Goal: Task Accomplishment & Management: Manage account settings

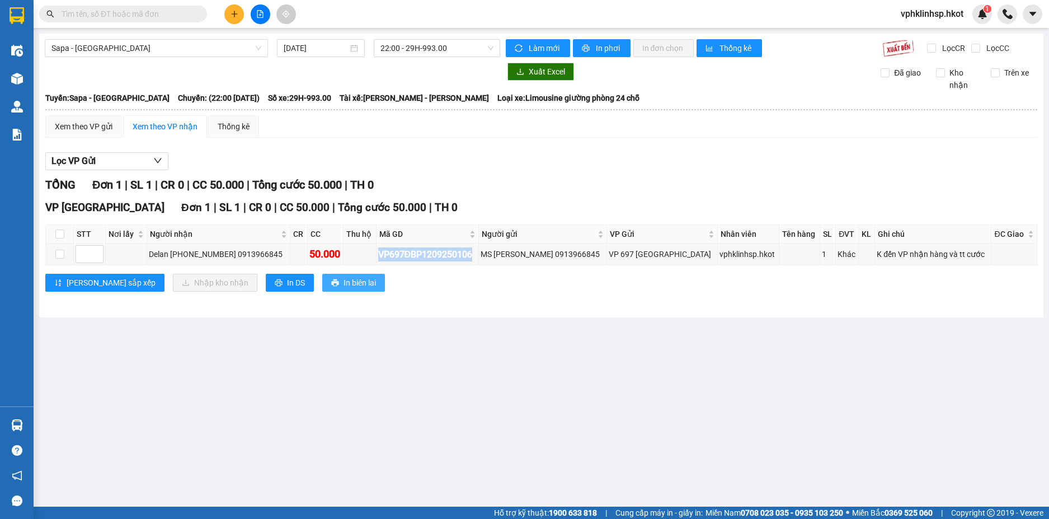
click at [344, 280] on span "In biên lai" at bounding box center [360, 282] width 32 height 12
click at [485, 276] on div "[PERSON_NAME] sắp xếp Nhập kho nhận In DS In biên lai" at bounding box center [541, 283] width 992 height 18
drag, startPoint x: 489, startPoint y: 252, endPoint x: 391, endPoint y: 256, distance: 98.0
click at [391, 256] on div "VP697ĐBP1209250106" at bounding box center [427, 254] width 98 height 14
copy div "VP697ĐBP1209250106"
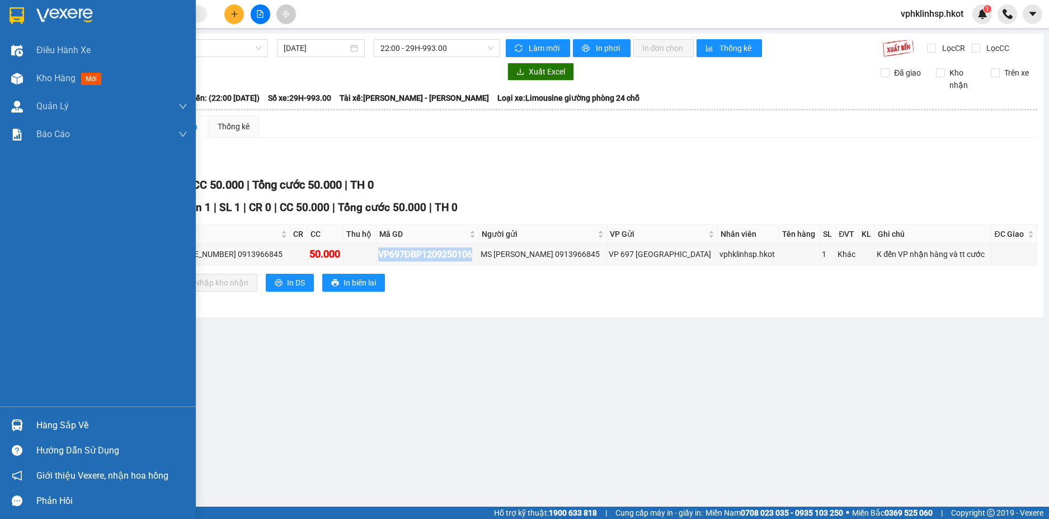
click at [83, 428] on div "Hàng sắp về" at bounding box center [111, 425] width 151 height 17
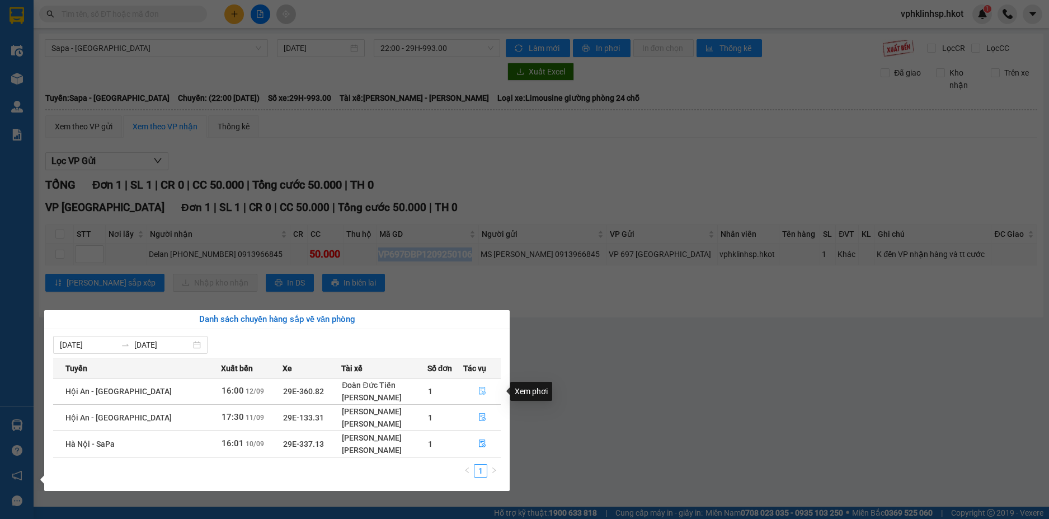
click at [481, 392] on icon "file-done" at bounding box center [482, 391] width 7 height 8
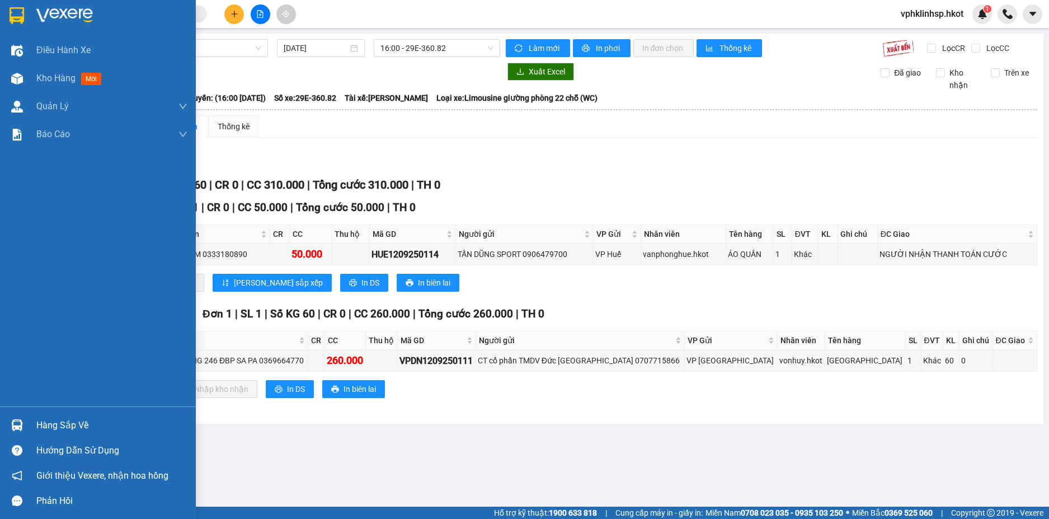
click at [49, 422] on div "Hàng sắp về" at bounding box center [111, 425] width 151 height 17
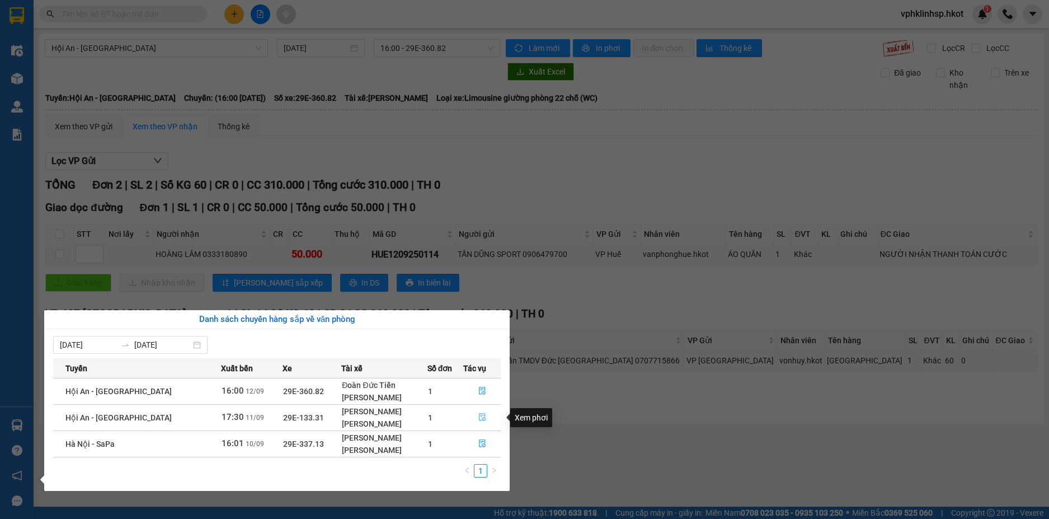
click at [478, 416] on icon "file-done" at bounding box center [482, 417] width 8 height 8
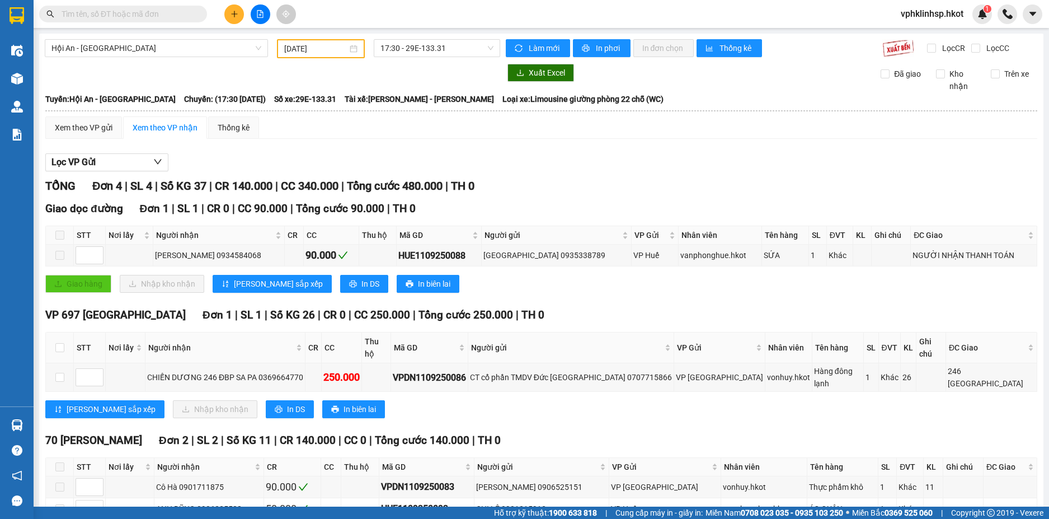
scroll to position [52, 0]
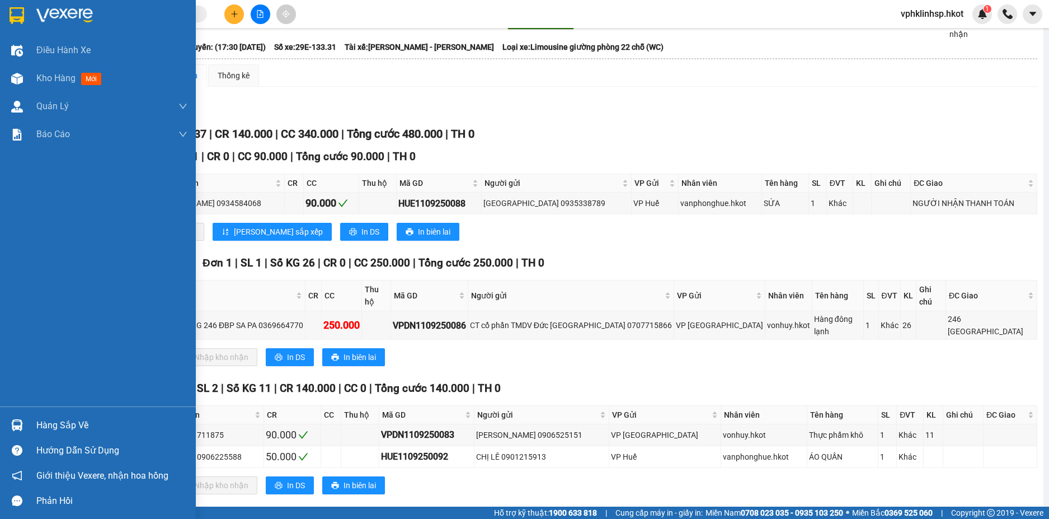
click at [84, 428] on div "Hàng sắp về" at bounding box center [111, 425] width 151 height 17
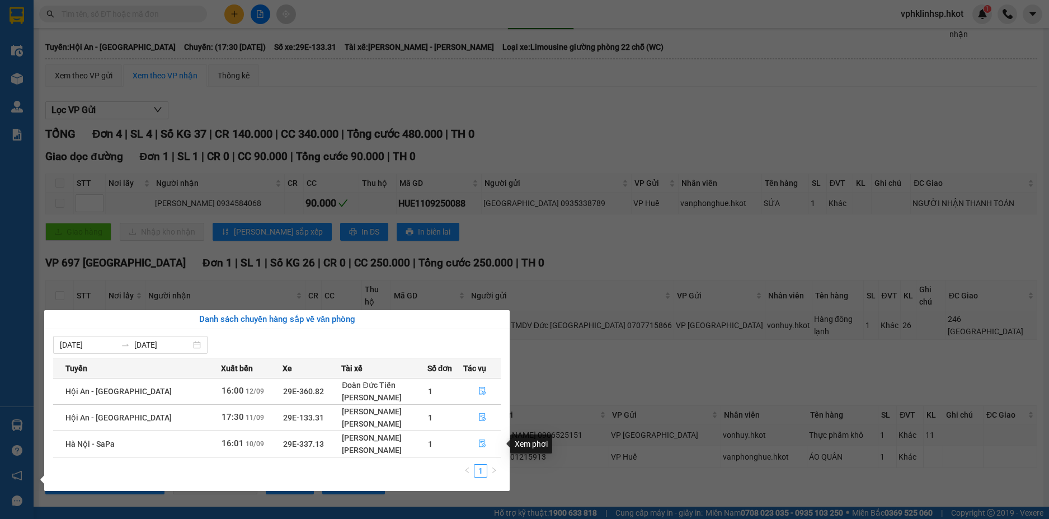
click at [478, 443] on icon "file-done" at bounding box center [482, 443] width 8 height 8
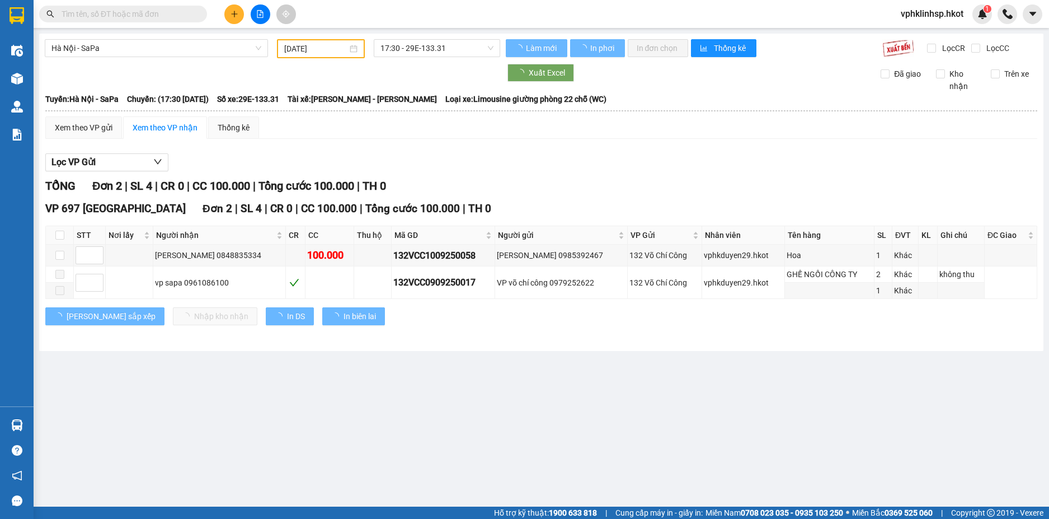
type input "[DATE]"
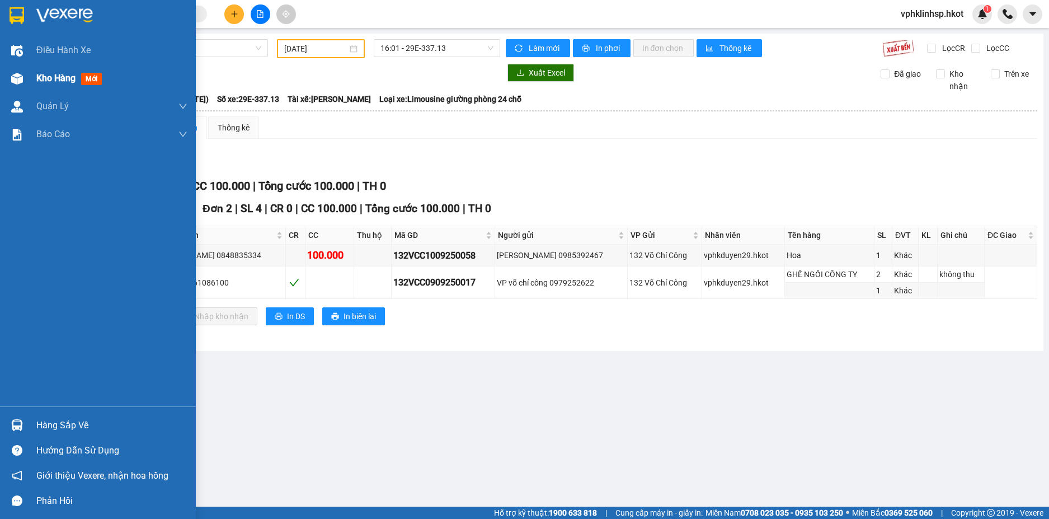
click at [62, 73] on span "Kho hàng" at bounding box center [55, 78] width 39 height 11
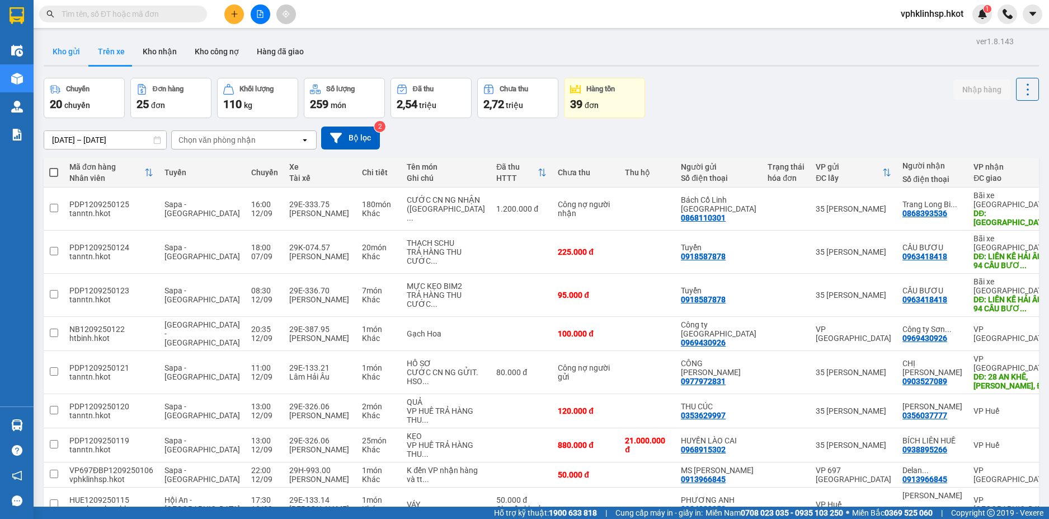
click at [60, 46] on button "Kho gửi" at bounding box center [66, 51] width 45 height 27
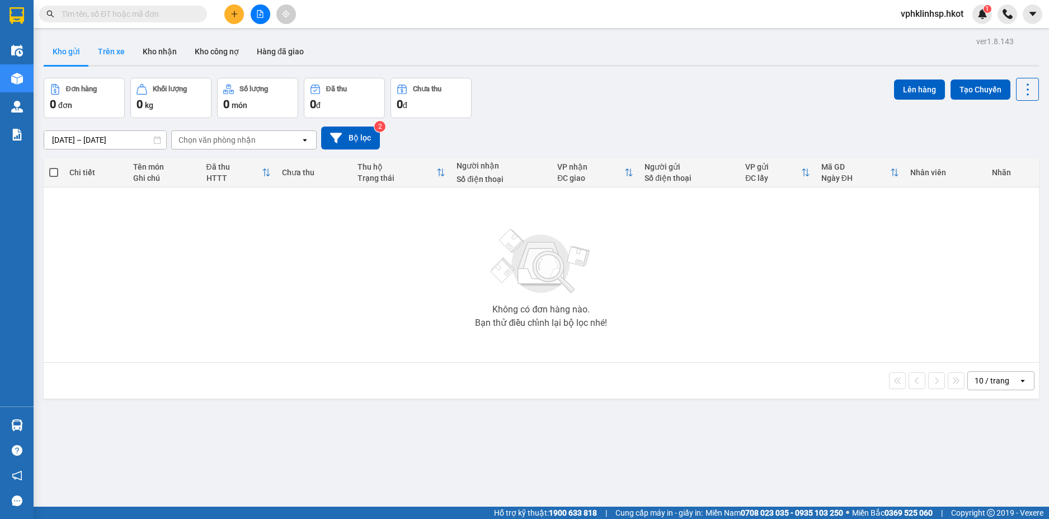
click at [107, 46] on button "Trên xe" at bounding box center [111, 51] width 45 height 27
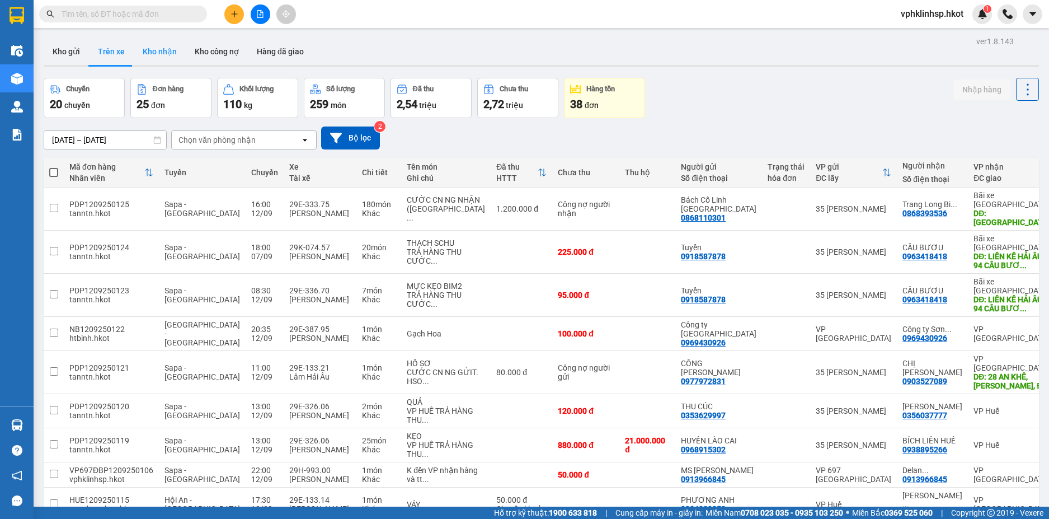
click at [151, 52] on button "Kho nhận" at bounding box center [160, 51] width 52 height 27
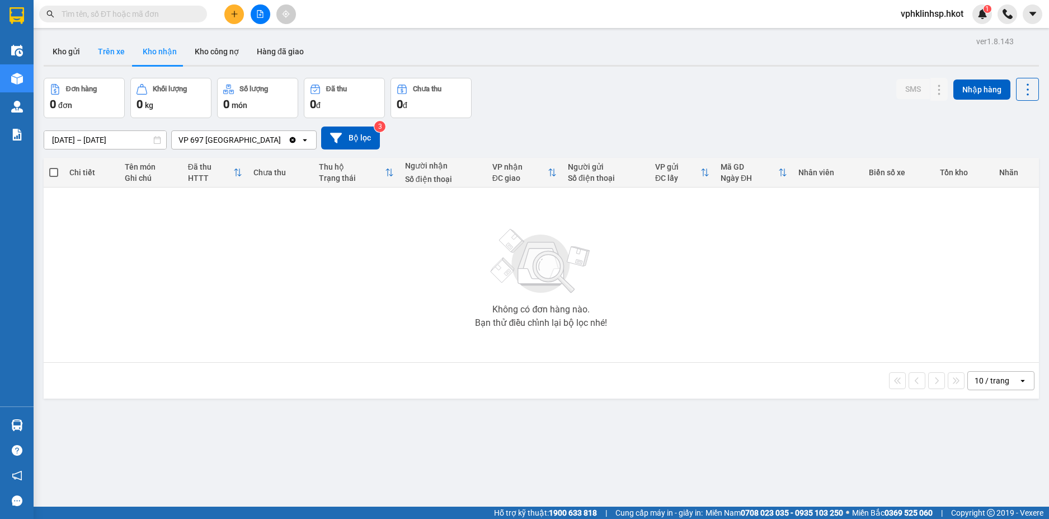
click at [116, 50] on button "Trên xe" at bounding box center [111, 51] width 45 height 27
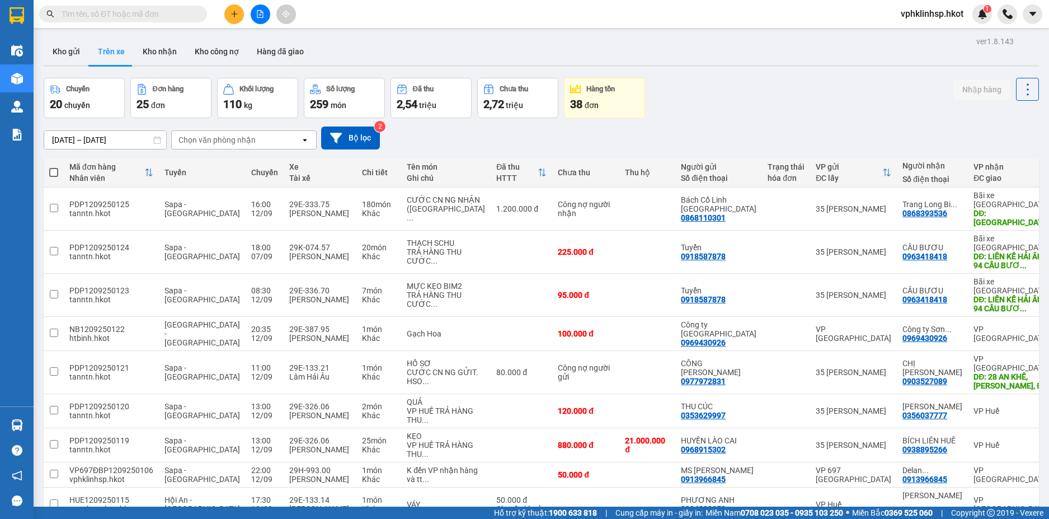
click at [99, 18] on input "text" at bounding box center [128, 14] width 132 height 12
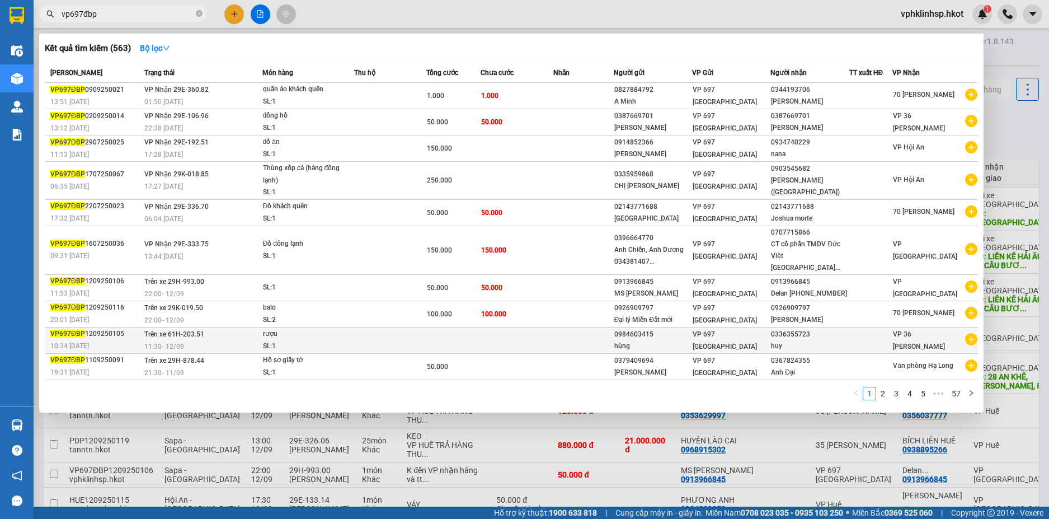
type input "vp697đbp"
click at [97, 328] on div "VP697ĐBP 1209250105" at bounding box center [95, 334] width 91 height 12
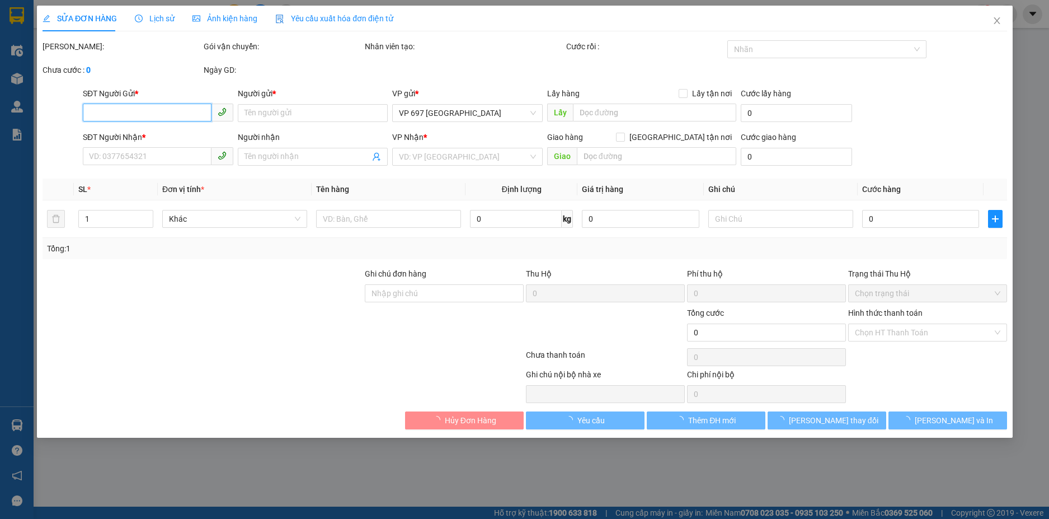
type input "0984603415"
type input "hùng"
type input "0336355723"
type input "huy"
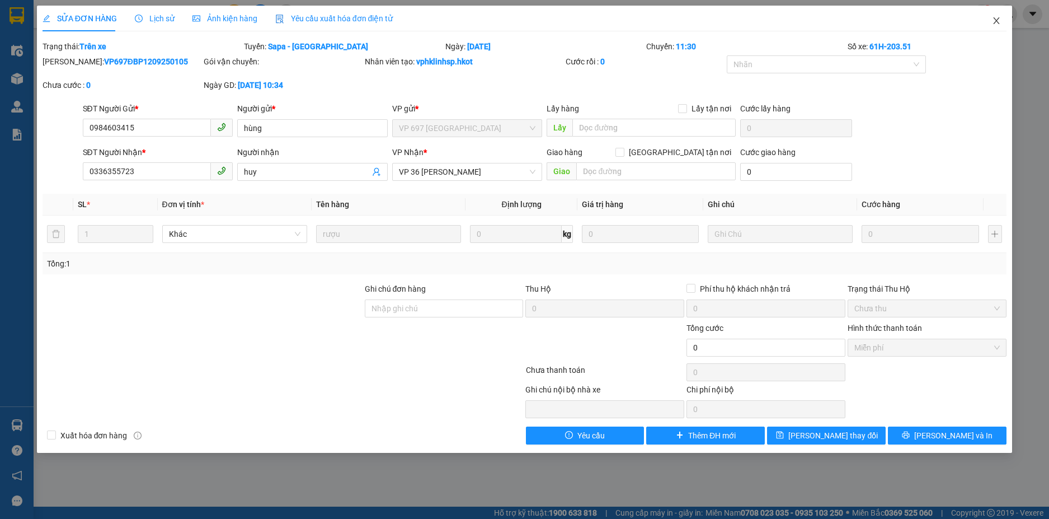
click at [998, 20] on icon "close" at bounding box center [996, 20] width 9 height 9
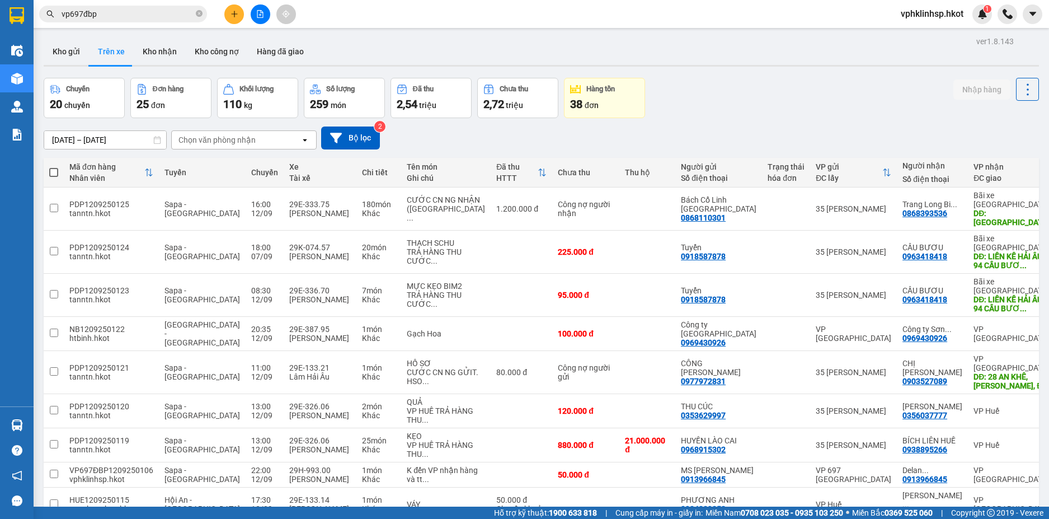
click at [118, 13] on input "vp697đbp" at bounding box center [128, 14] width 132 height 12
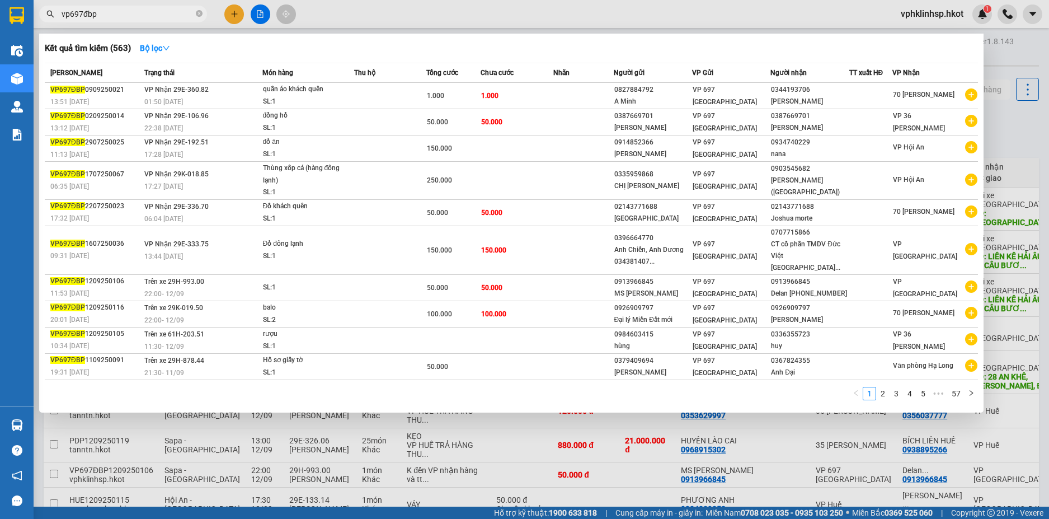
drag, startPoint x: 119, startPoint y: 13, endPoint x: 60, endPoint y: 17, distance: 58.9
click at [60, 17] on span "vp697đbp" at bounding box center [123, 14] width 168 height 17
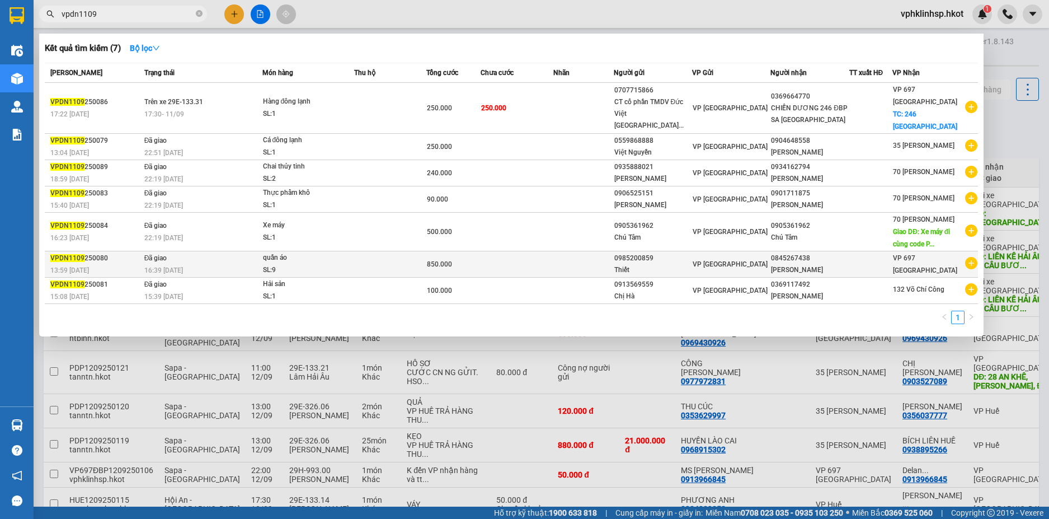
type input "vpdn1109"
click at [100, 264] on div "VPDN1109 250080" at bounding box center [95, 258] width 91 height 12
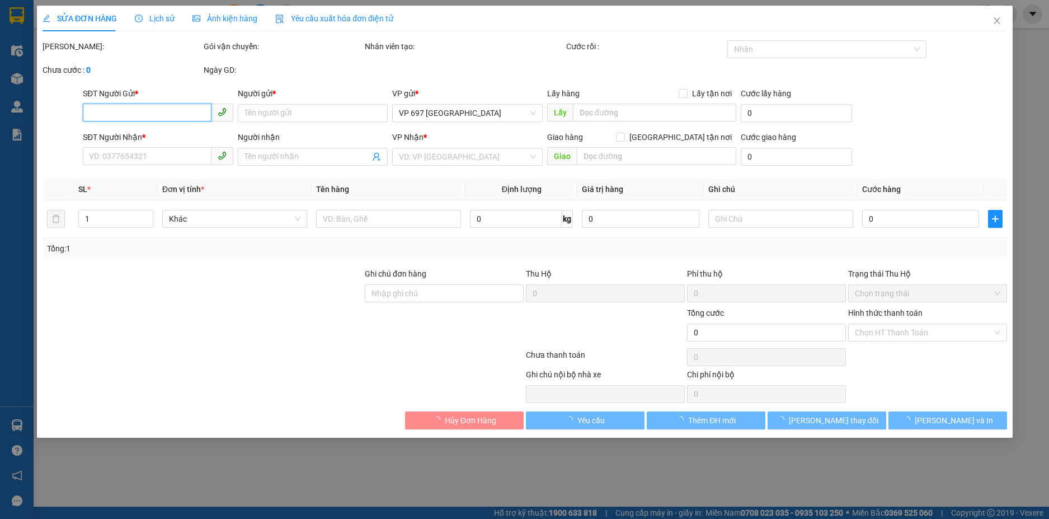
type input "0985200859"
type input "Thiết"
type input "0845267438"
type input "[PERSON_NAME]"
type input "850.000"
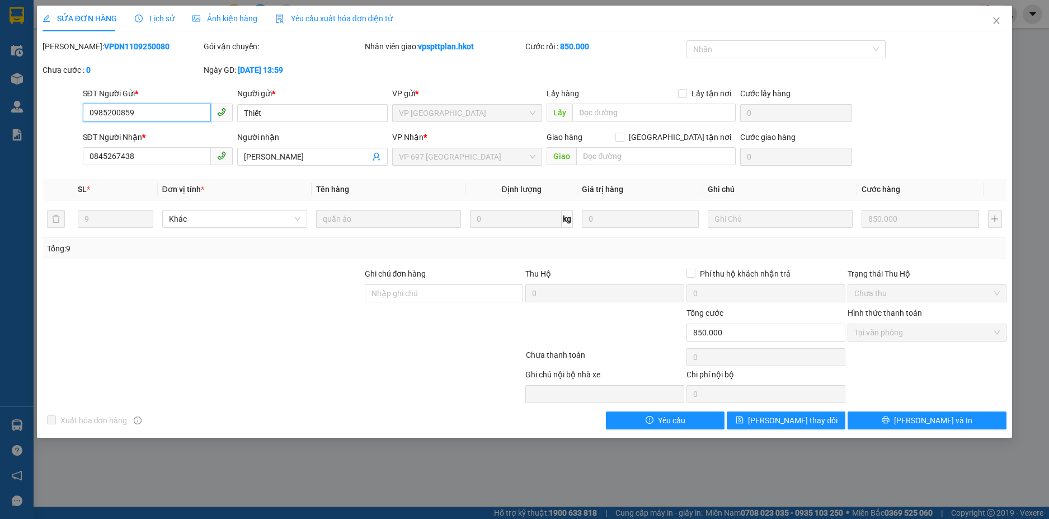
click at [921, 334] on span "Tại văn phòng" at bounding box center [928, 332] width 146 height 17
click at [154, 20] on span "Lịch sử" at bounding box center [155, 18] width 40 height 9
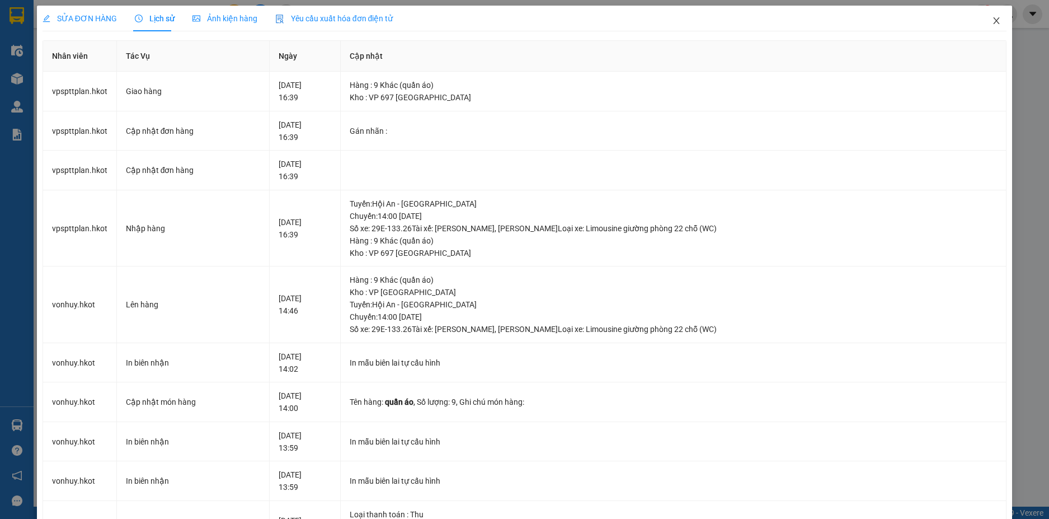
click at [994, 20] on icon "close" at bounding box center [997, 20] width 6 height 7
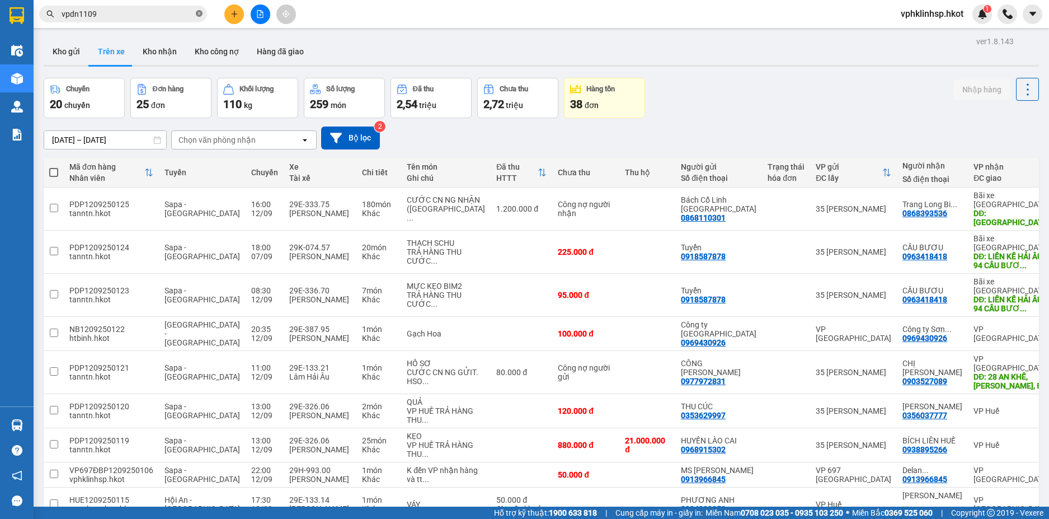
click at [197, 11] on icon "close-circle" at bounding box center [199, 13] width 7 height 7
click at [298, 140] on div "Chọn văn phòng nhận" at bounding box center [236, 140] width 129 height 18
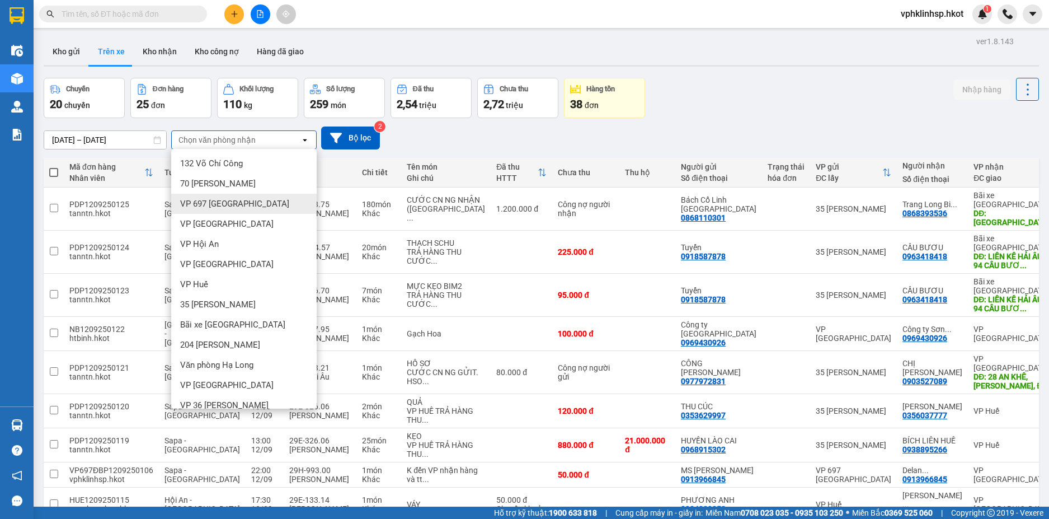
click at [238, 200] on span "VP 697 [GEOGRAPHIC_DATA]" at bounding box center [234, 203] width 109 height 11
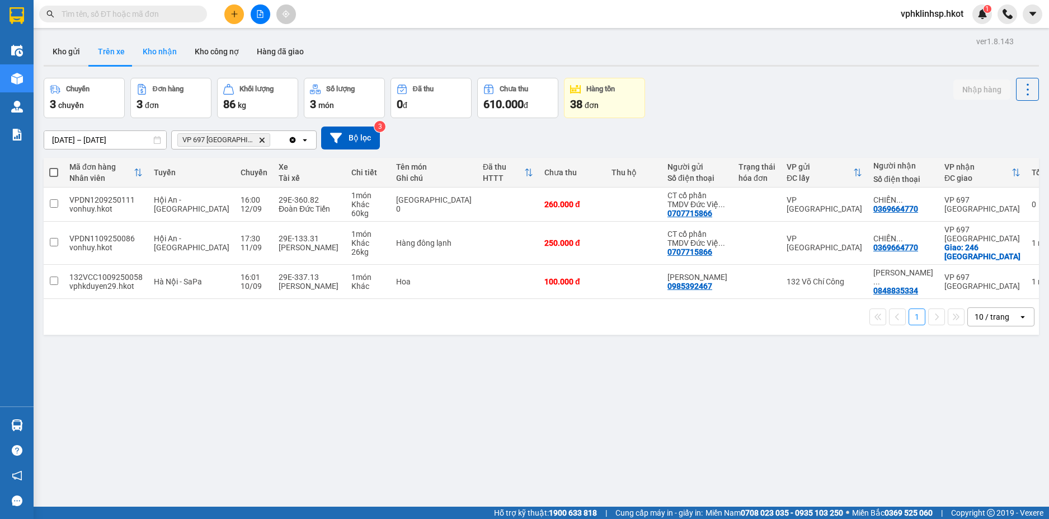
click at [159, 47] on button "Kho nhận" at bounding box center [160, 51] width 52 height 27
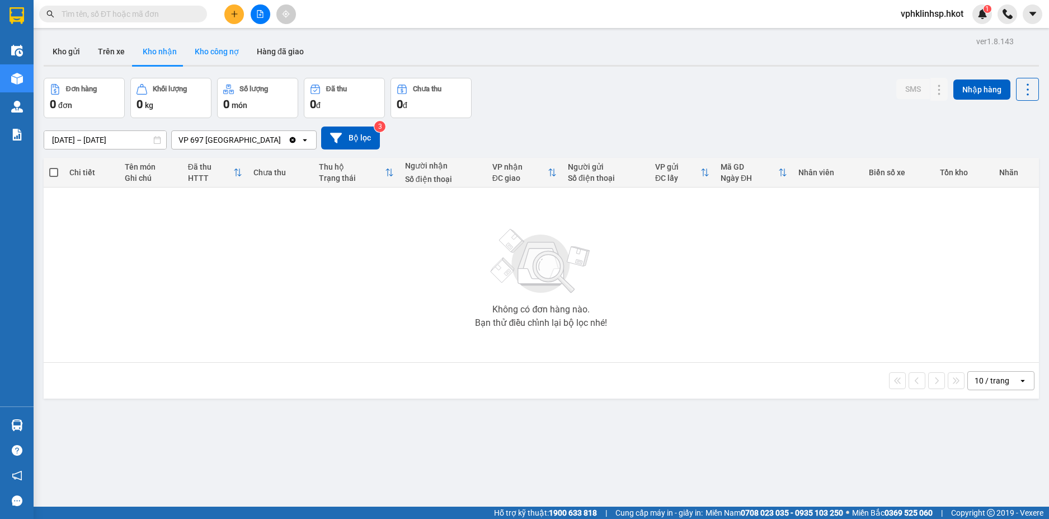
click at [207, 47] on button "Kho công nợ" at bounding box center [217, 51] width 62 height 27
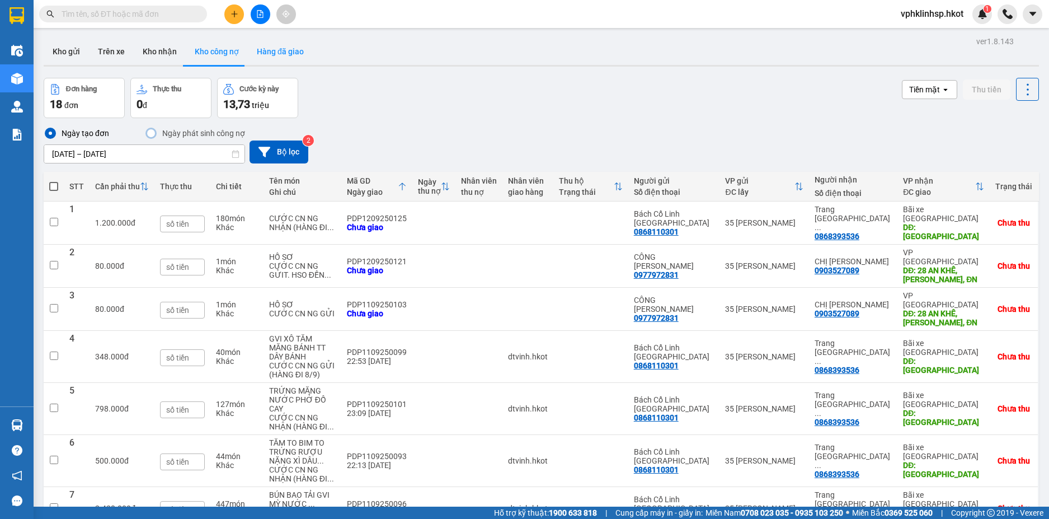
click at [269, 49] on button "Hàng đã giao" at bounding box center [280, 51] width 65 height 27
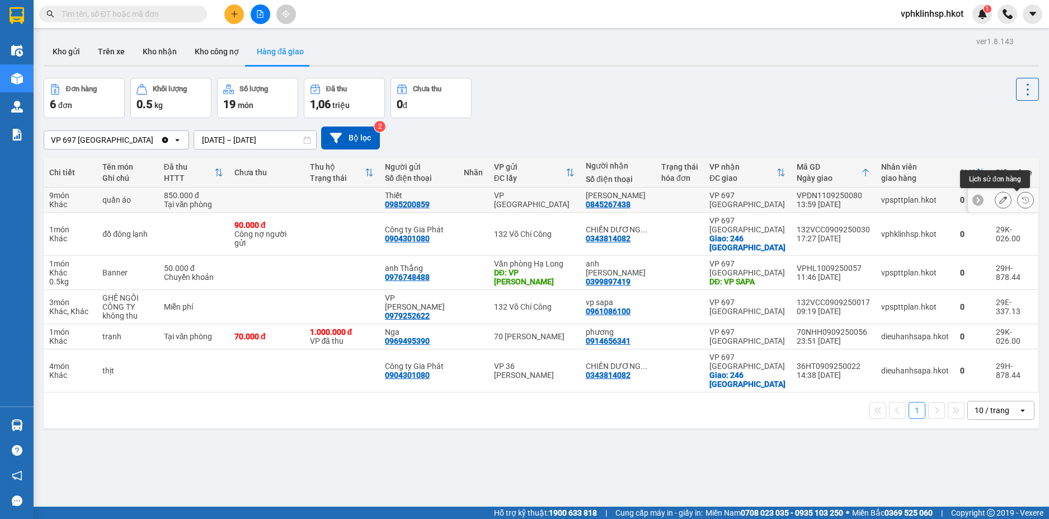
click at [1022, 201] on icon at bounding box center [1026, 200] width 8 height 8
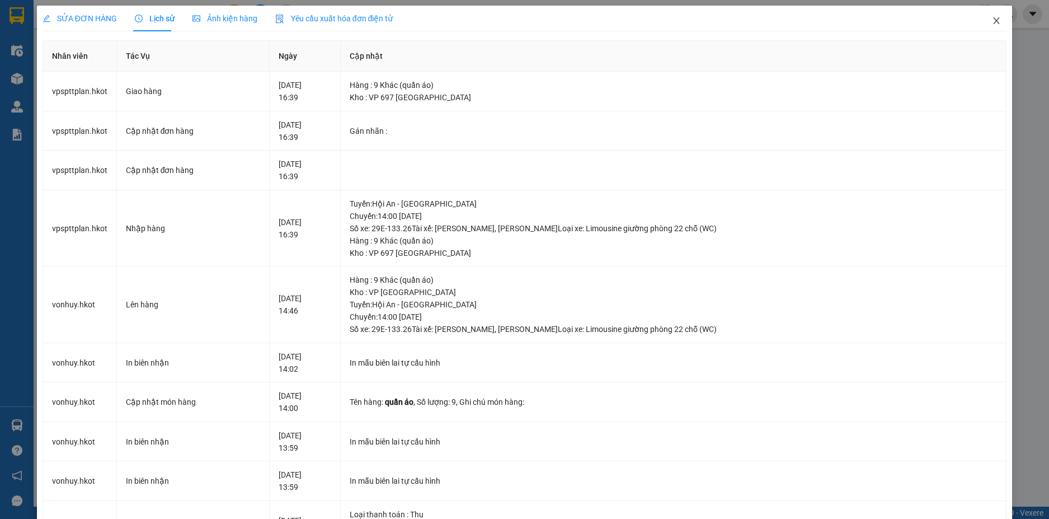
click at [992, 12] on span "Close" at bounding box center [996, 21] width 31 height 31
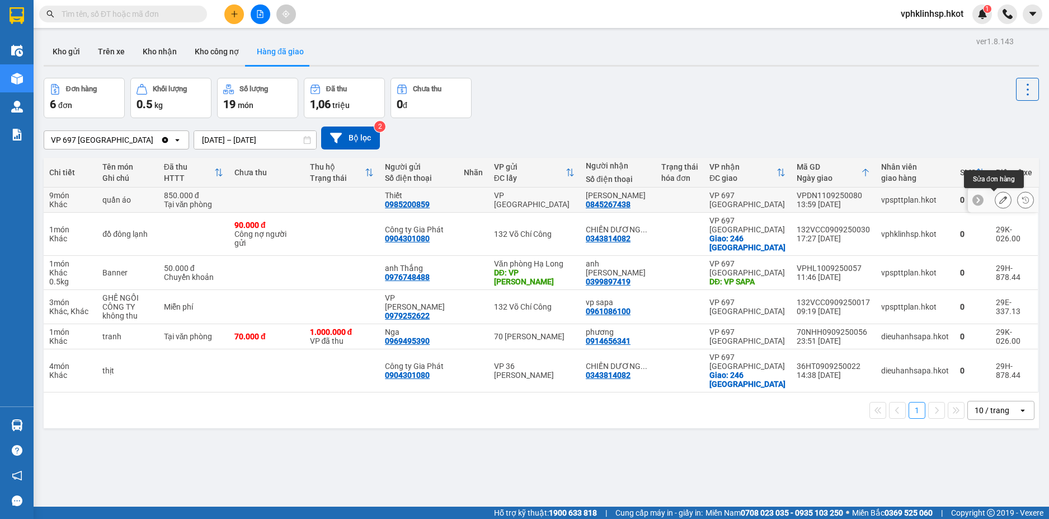
click at [1000, 201] on icon at bounding box center [1004, 200] width 8 height 8
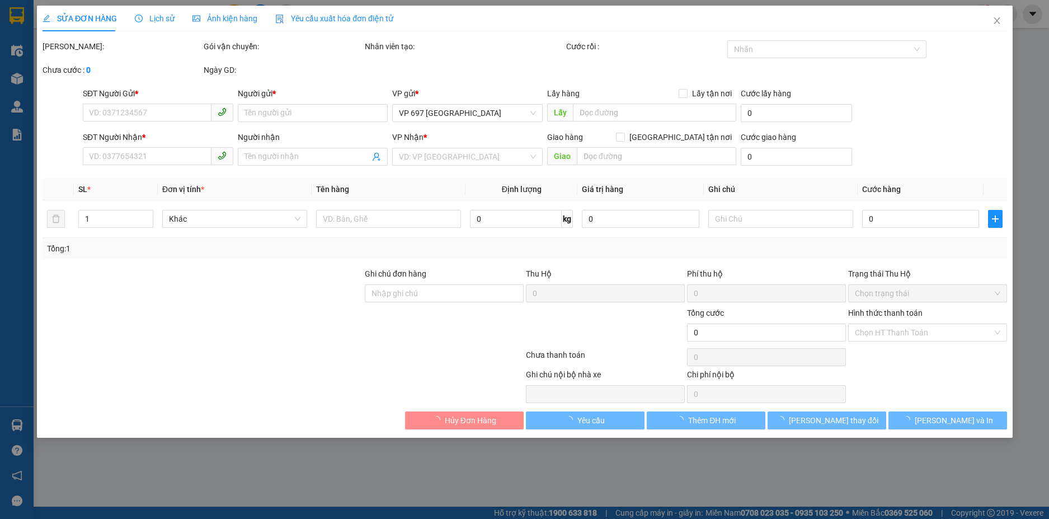
type input "0985200859"
type input "Thiết"
type input "0845267438"
type input "[PERSON_NAME]"
type input "850.000"
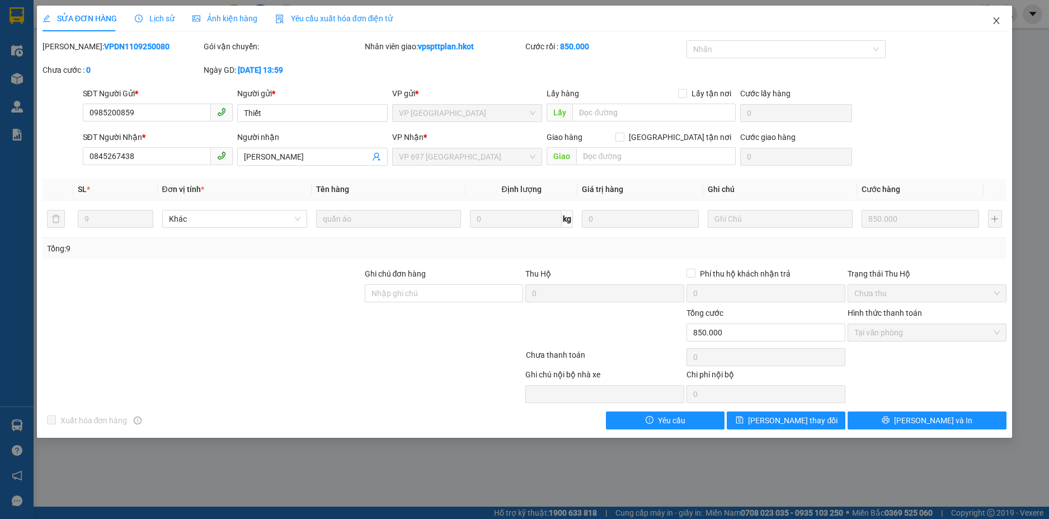
click at [1001, 17] on icon "close" at bounding box center [996, 20] width 9 height 9
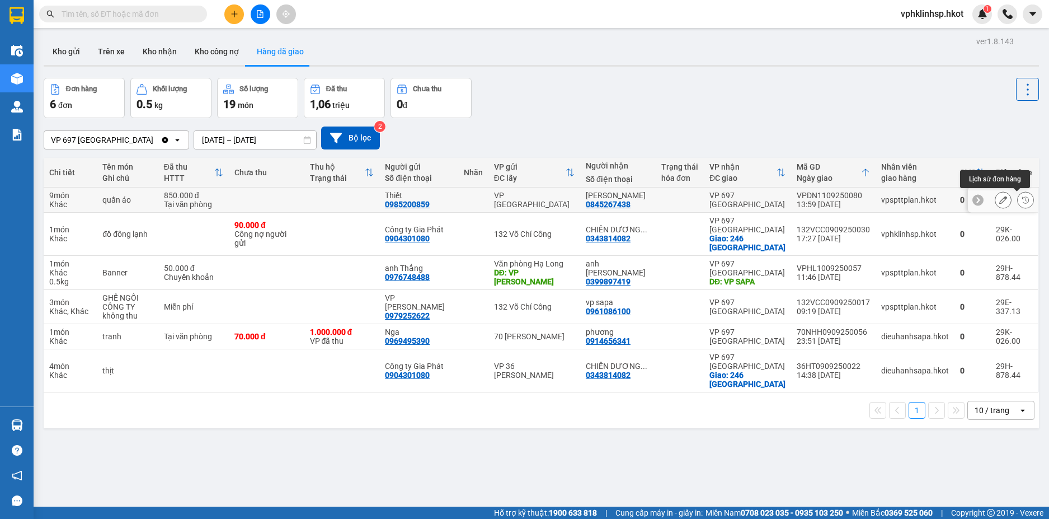
click at [1022, 199] on icon at bounding box center [1025, 199] width 7 height 7
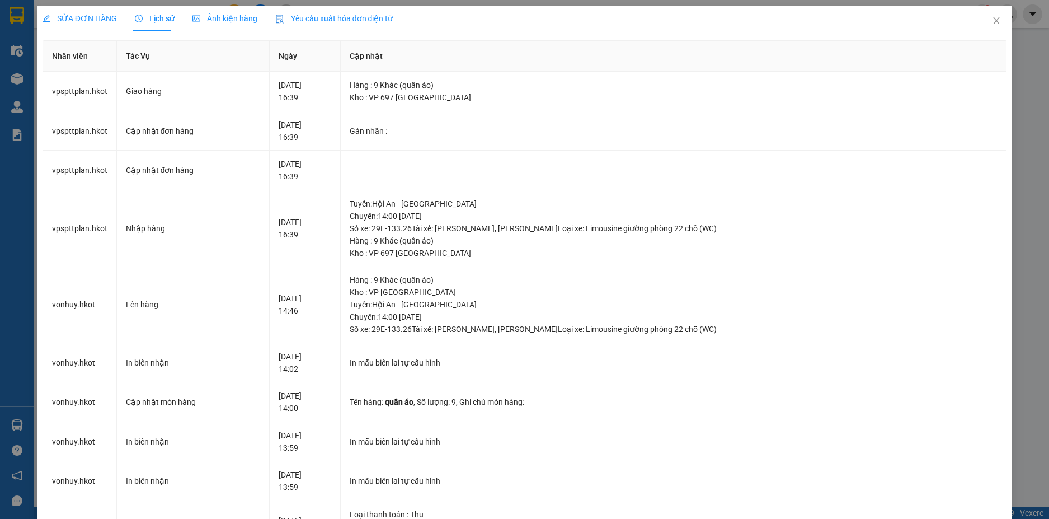
click at [339, 15] on span "Yêu cầu xuất hóa đơn điện tử" at bounding box center [334, 18] width 118 height 9
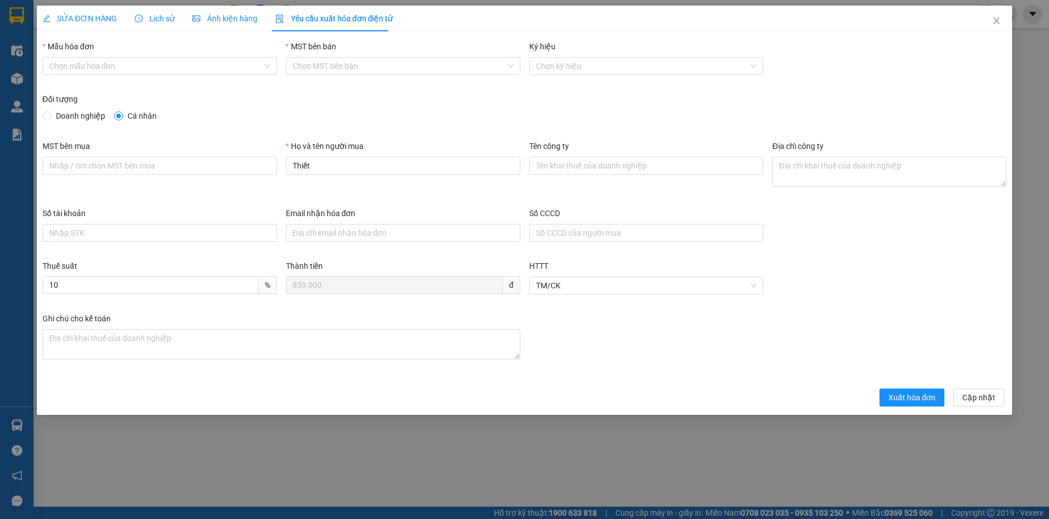
click at [85, 17] on span "SỬA ĐƠN HÀNG" at bounding box center [80, 18] width 74 height 9
click at [157, 16] on span "Lịch sử" at bounding box center [155, 18] width 40 height 9
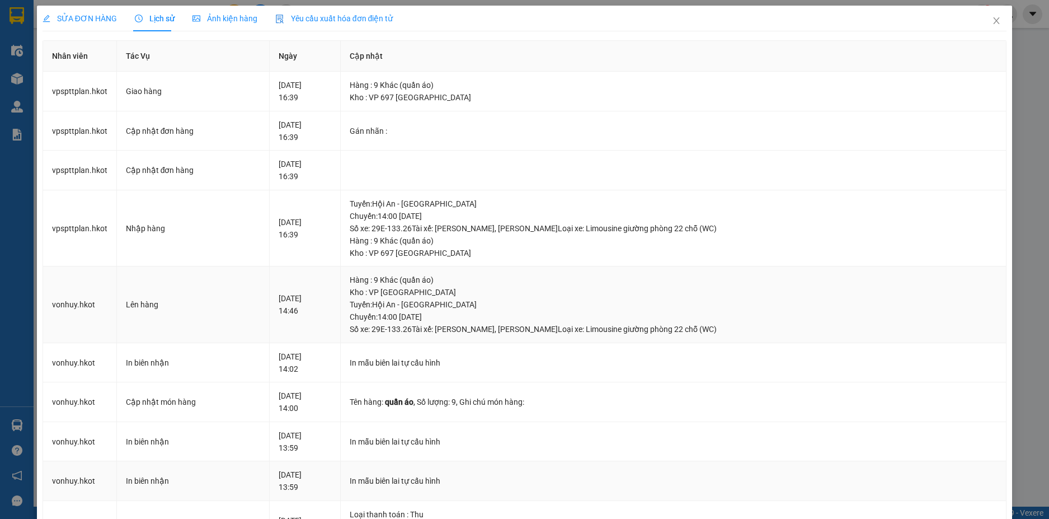
scroll to position [168, 0]
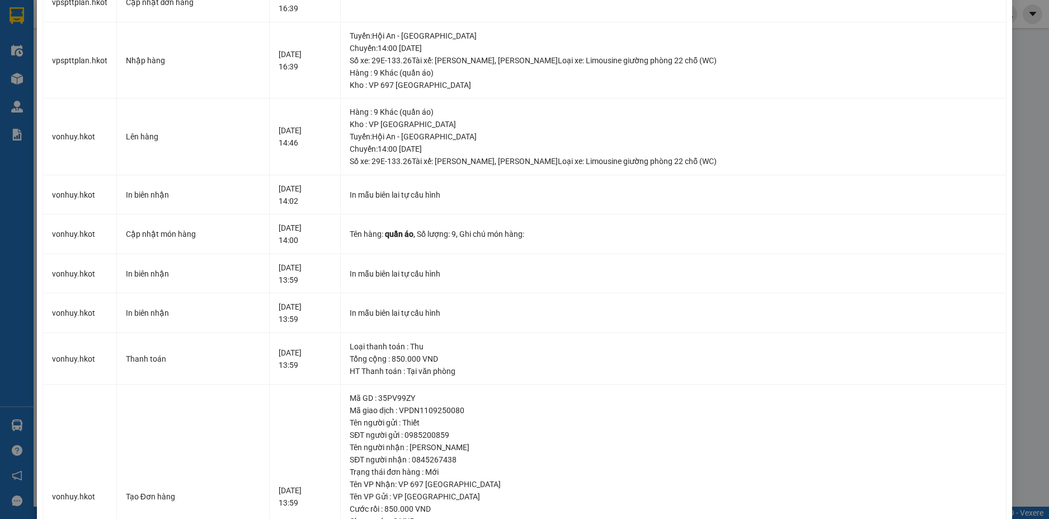
click at [1026, 158] on div "SỬA ĐƠN HÀNG Lịch sử Ảnh kiện hàng Yêu cầu xuất hóa đơn điện tử Nhân viên Tác V…" at bounding box center [524, 259] width 1049 height 519
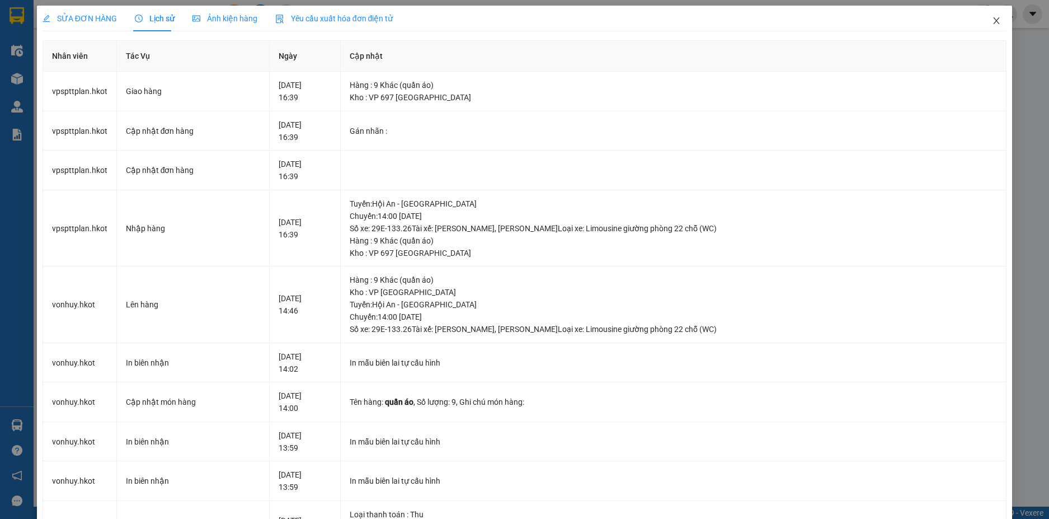
click at [994, 20] on icon "close" at bounding box center [997, 20] width 6 height 7
